Goal: Use online tool/utility: Utilize a website feature to perform a specific function

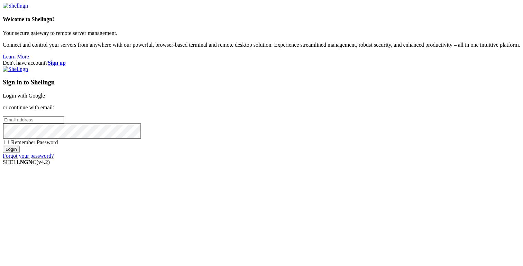
type input "[PERSON_NAME][EMAIL_ADDRESS][DOMAIN_NAME]"
click at [20, 153] on input "Login" at bounding box center [11, 149] width 17 height 7
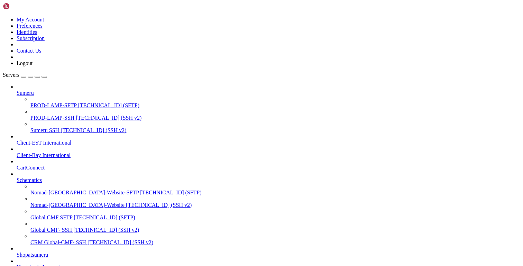
scroll to position [105, 0]
